Goal: Task Accomplishment & Management: Use online tool/utility

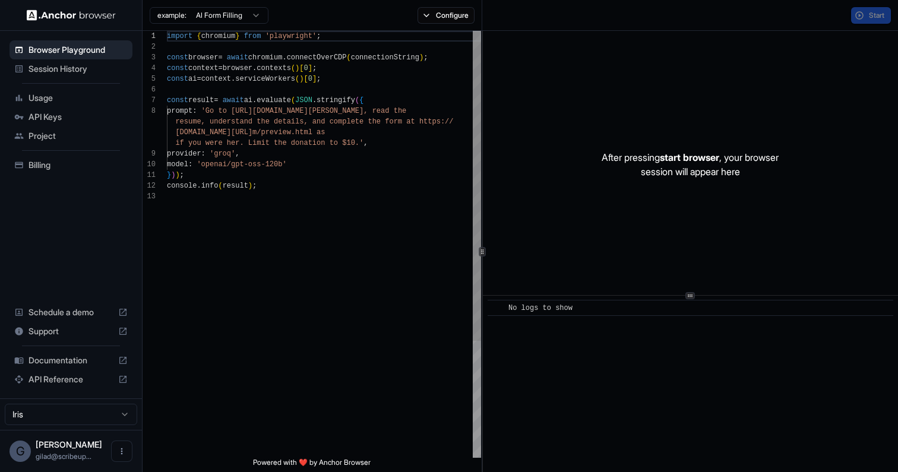
scroll to position [75, 0]
